Goal: Information Seeking & Learning: Learn about a topic

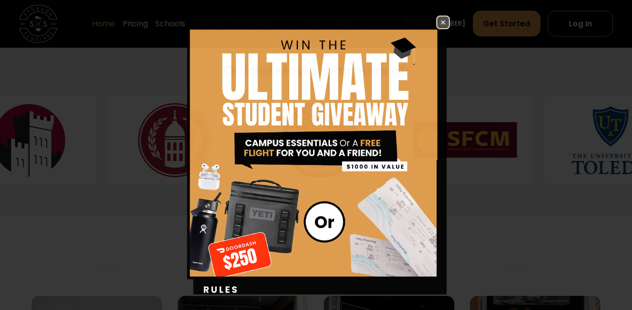
scroll to position [415, 0]
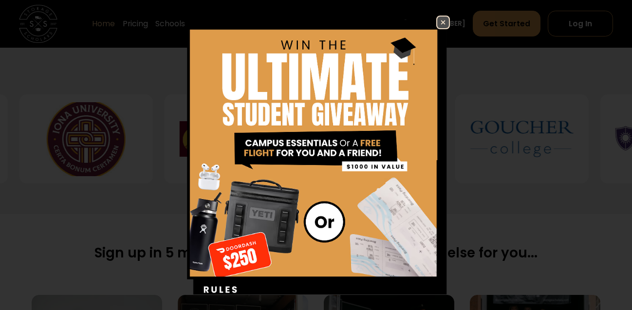
click at [447, 21] on img at bounding box center [443, 23] width 12 height 12
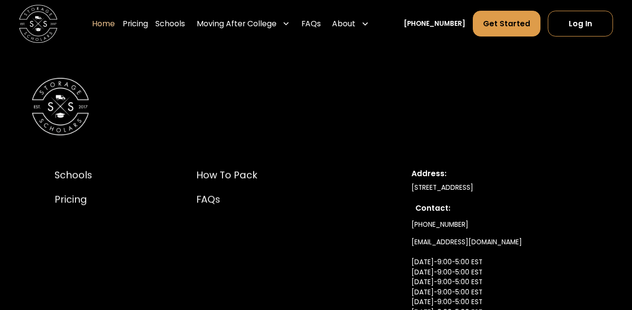
scroll to position [3115, 0]
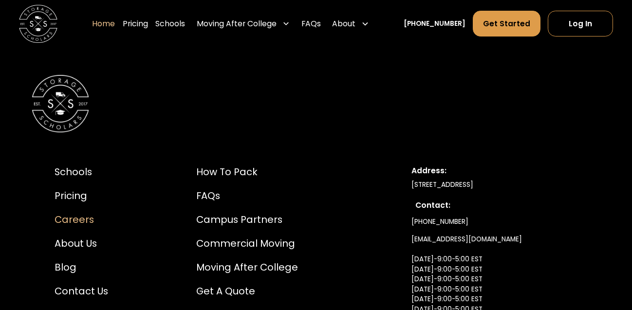
click at [76, 220] on div "Careers" at bounding box center [84, 220] width 61 height 14
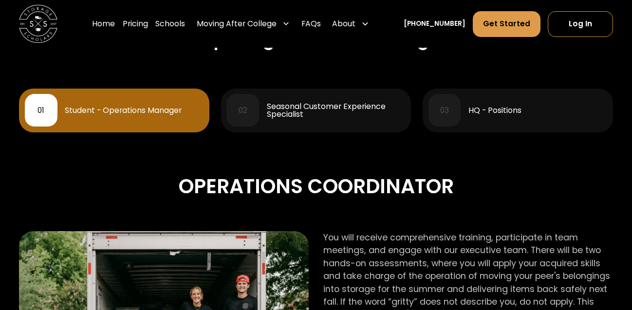
scroll to position [441, 0]
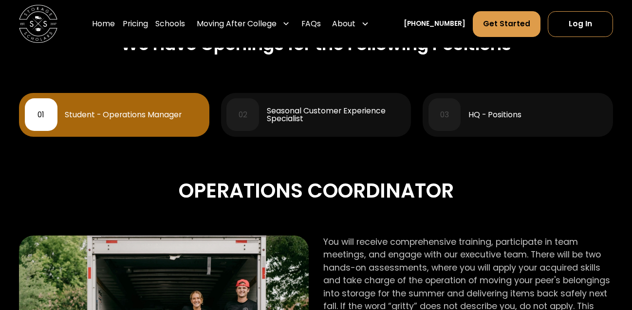
click at [501, 98] on div "03 HQ - Positions" at bounding box center [517, 114] width 179 height 33
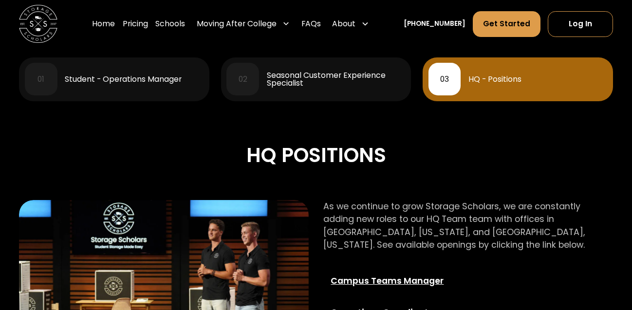
scroll to position [476, 0]
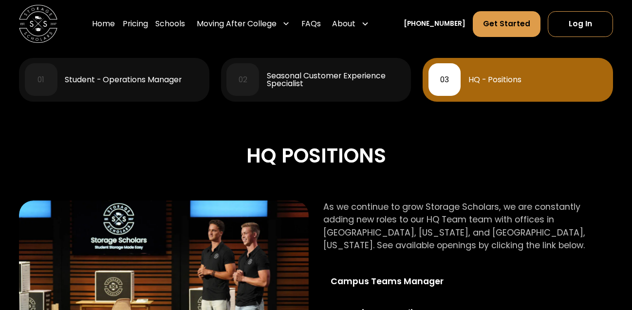
click at [141, 90] on div "01 Student - Operations Manager" at bounding box center [114, 79] width 179 height 33
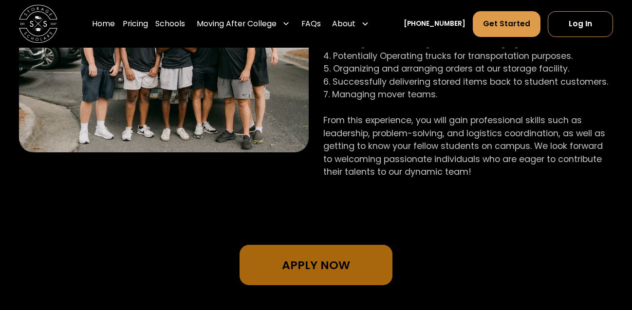
scroll to position [788, 0]
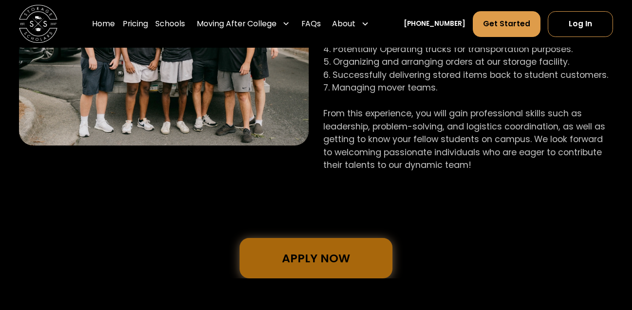
click at [333, 265] on link "Apply Now" at bounding box center [315, 258] width 153 height 40
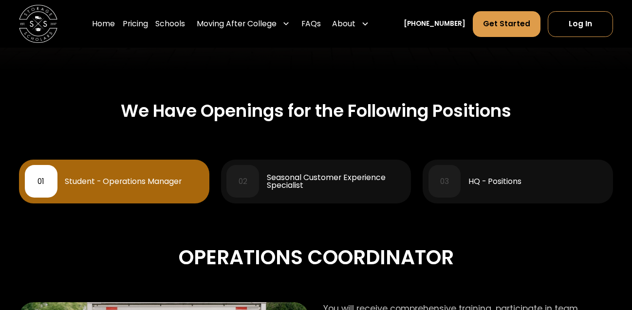
scroll to position [363, 0]
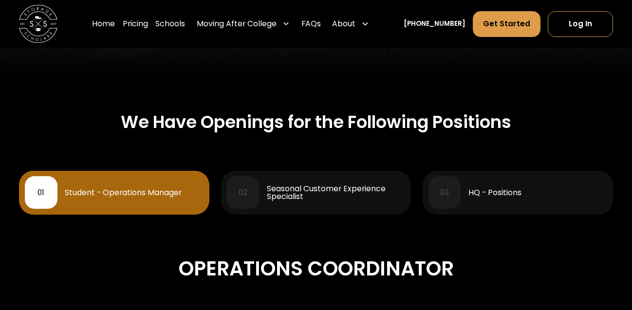
click at [335, 194] on div "Seasonal Customer Experience Specialist" at bounding box center [336, 192] width 139 height 15
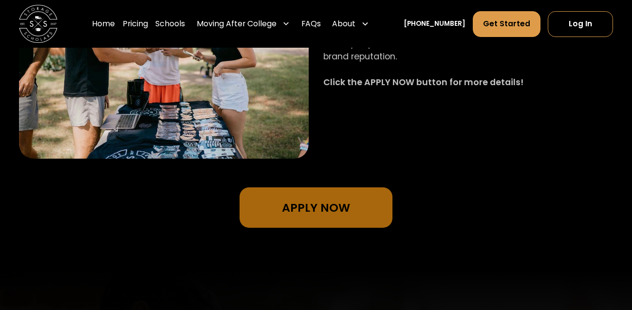
scroll to position [739, 0]
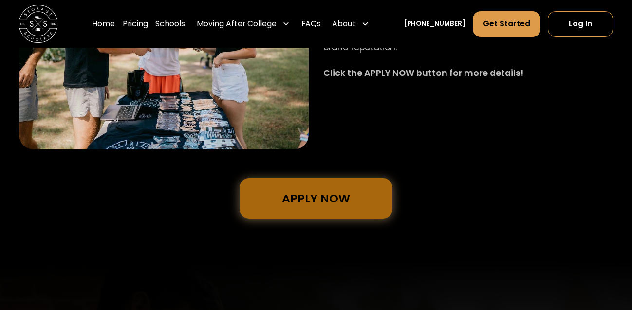
click at [336, 202] on link "Apply Now" at bounding box center [315, 198] width 153 height 40
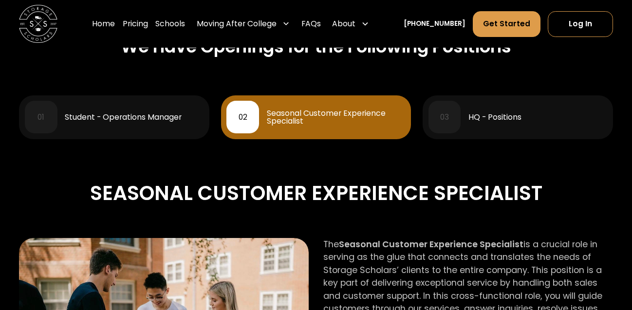
scroll to position [439, 0]
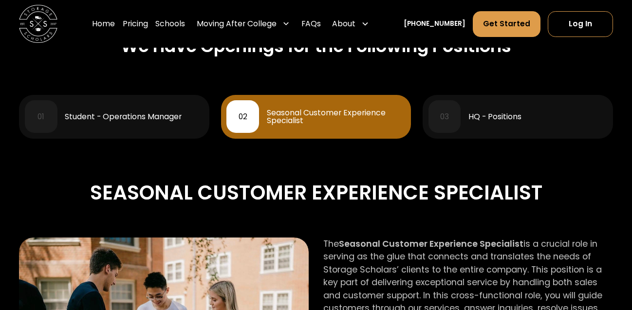
click at [505, 115] on div "HQ - Positions" at bounding box center [494, 117] width 53 height 8
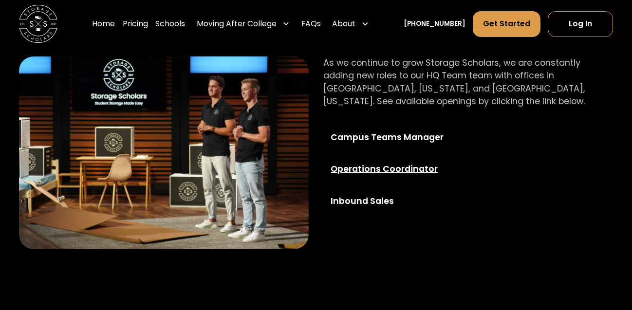
scroll to position [622, 0]
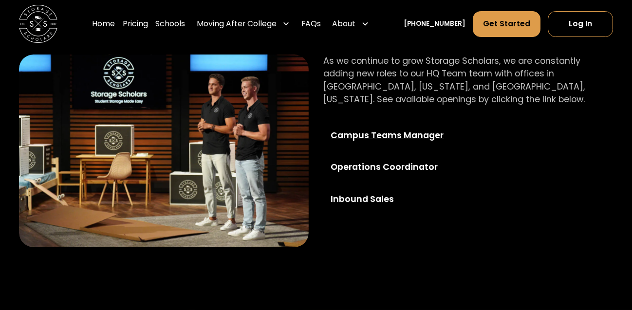
click at [407, 140] on div "Campus Teams Manager" at bounding box center [399, 135] width 138 height 13
click at [374, 195] on div "Inbound Sales" at bounding box center [399, 199] width 138 height 13
